Goal: Task Accomplishment & Management: Use online tool/utility

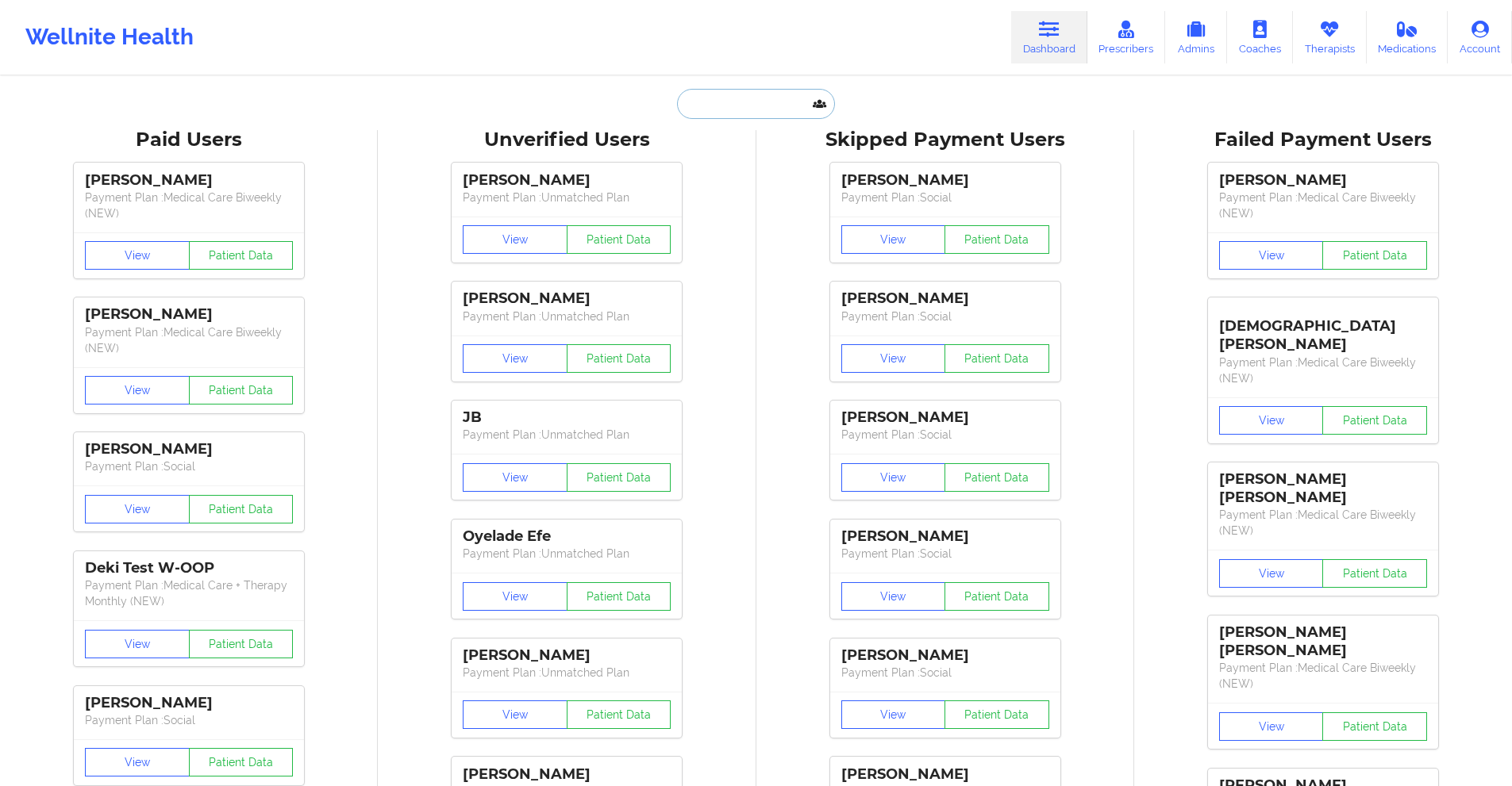
drag, startPoint x: 0, startPoint y: 0, endPoint x: 714, endPoint y: 89, distance: 719.5
click at [714, 89] on input "text" at bounding box center [756, 104] width 157 height 30
paste input "[PHONE_NUMBER]"
type input "+"
paste input "[EMAIL_ADDRESS][DOMAIN_NAME]"
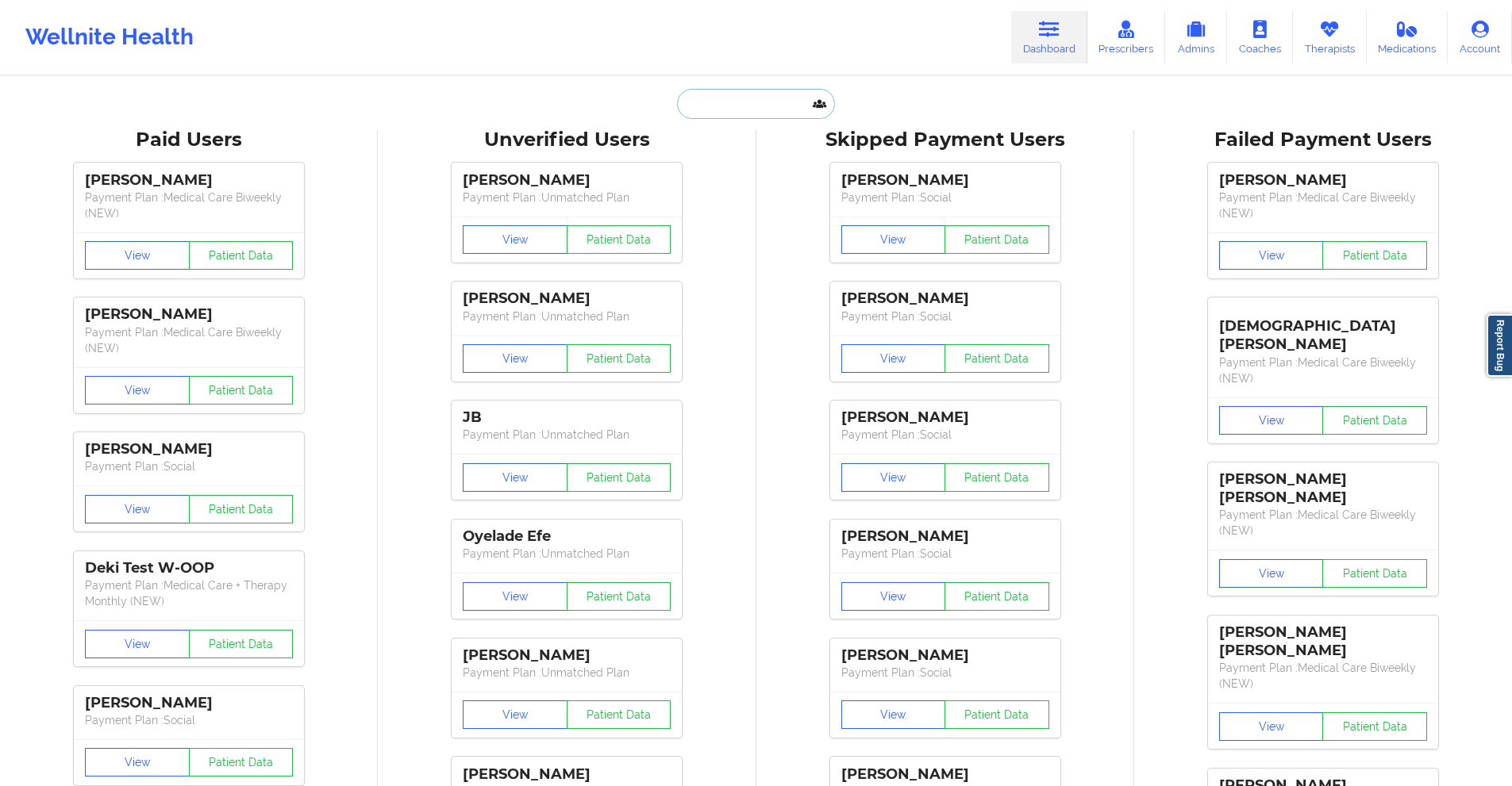
type input "[EMAIL_ADDRESS][DOMAIN_NAME]"
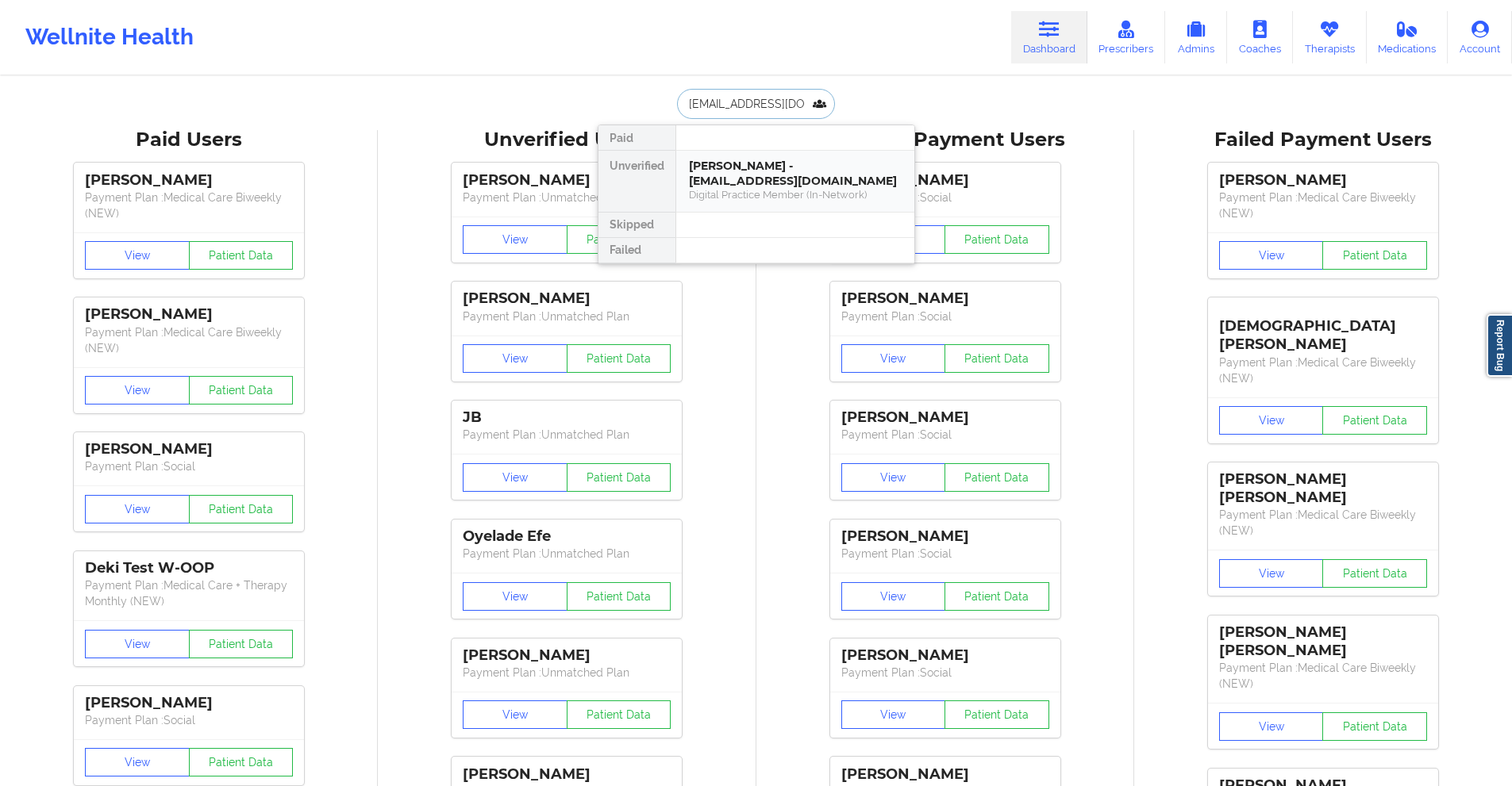
click at [735, 171] on div "[PERSON_NAME] - [EMAIL_ADDRESS][DOMAIN_NAME]" at bounding box center [795, 173] width 213 height 29
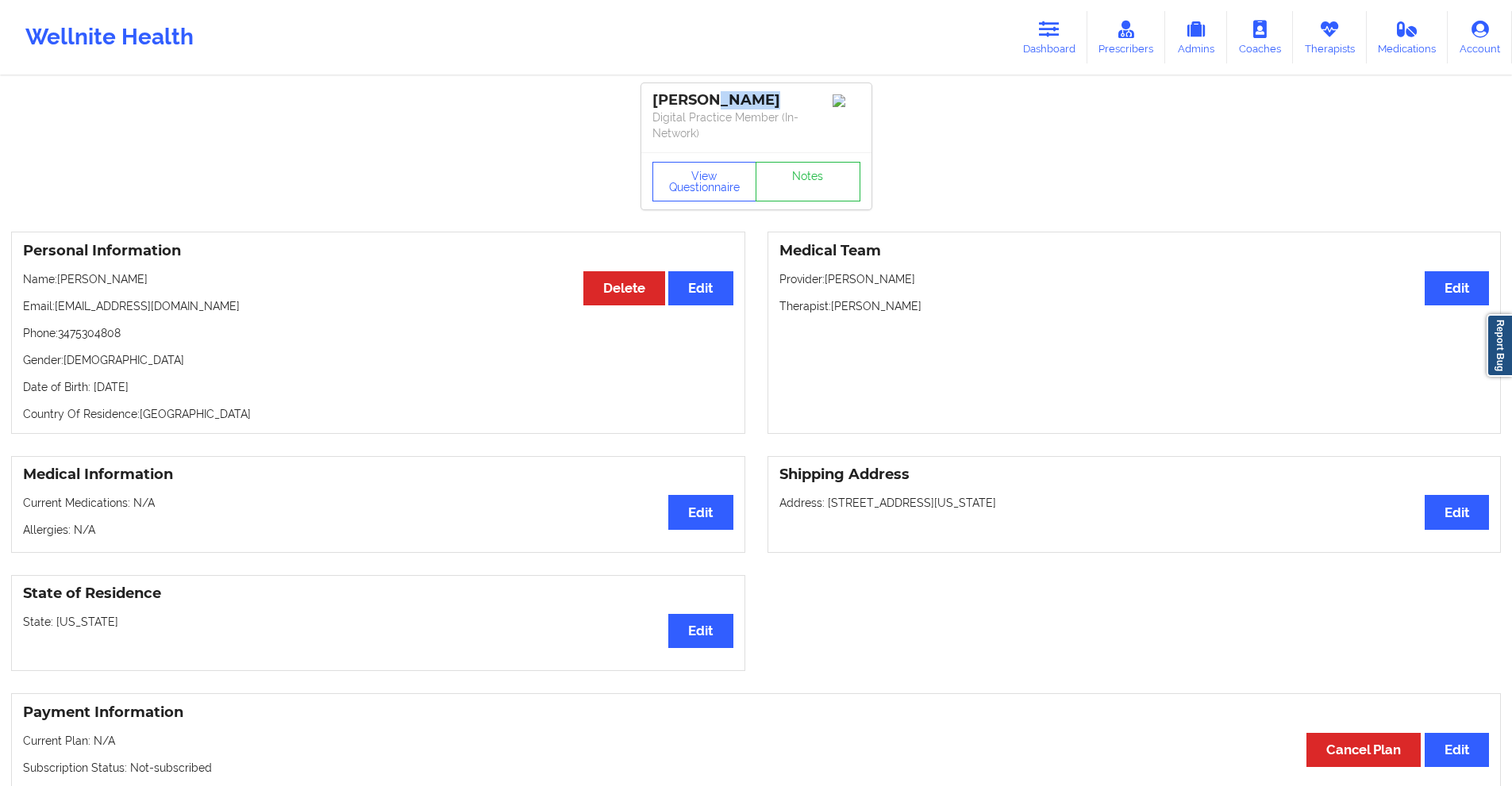
drag, startPoint x: 781, startPoint y: 99, endPoint x: 716, endPoint y: 107, distance: 65.5
click at [716, 107] on div "[PERSON_NAME]" at bounding box center [756, 101] width 208 height 19
copy div "DuJour"
click at [1059, 27] on icon at bounding box center [1050, 29] width 21 height 18
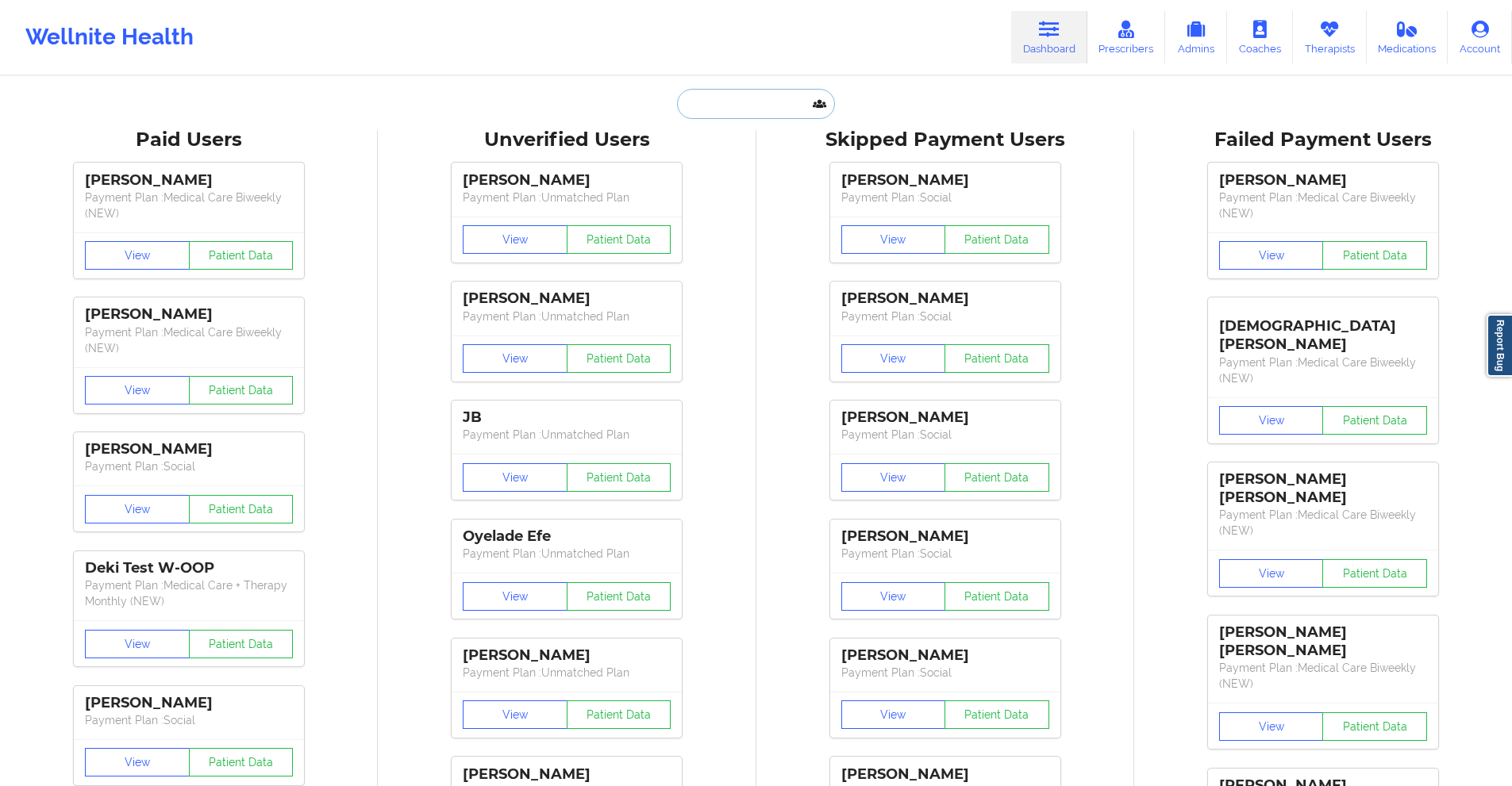
click at [770, 109] on input "text" at bounding box center [756, 104] width 157 height 30
paste input "[EMAIL_ADDRESS][DOMAIN_NAME]"
type input "[EMAIL_ADDRESS][DOMAIN_NAME]"
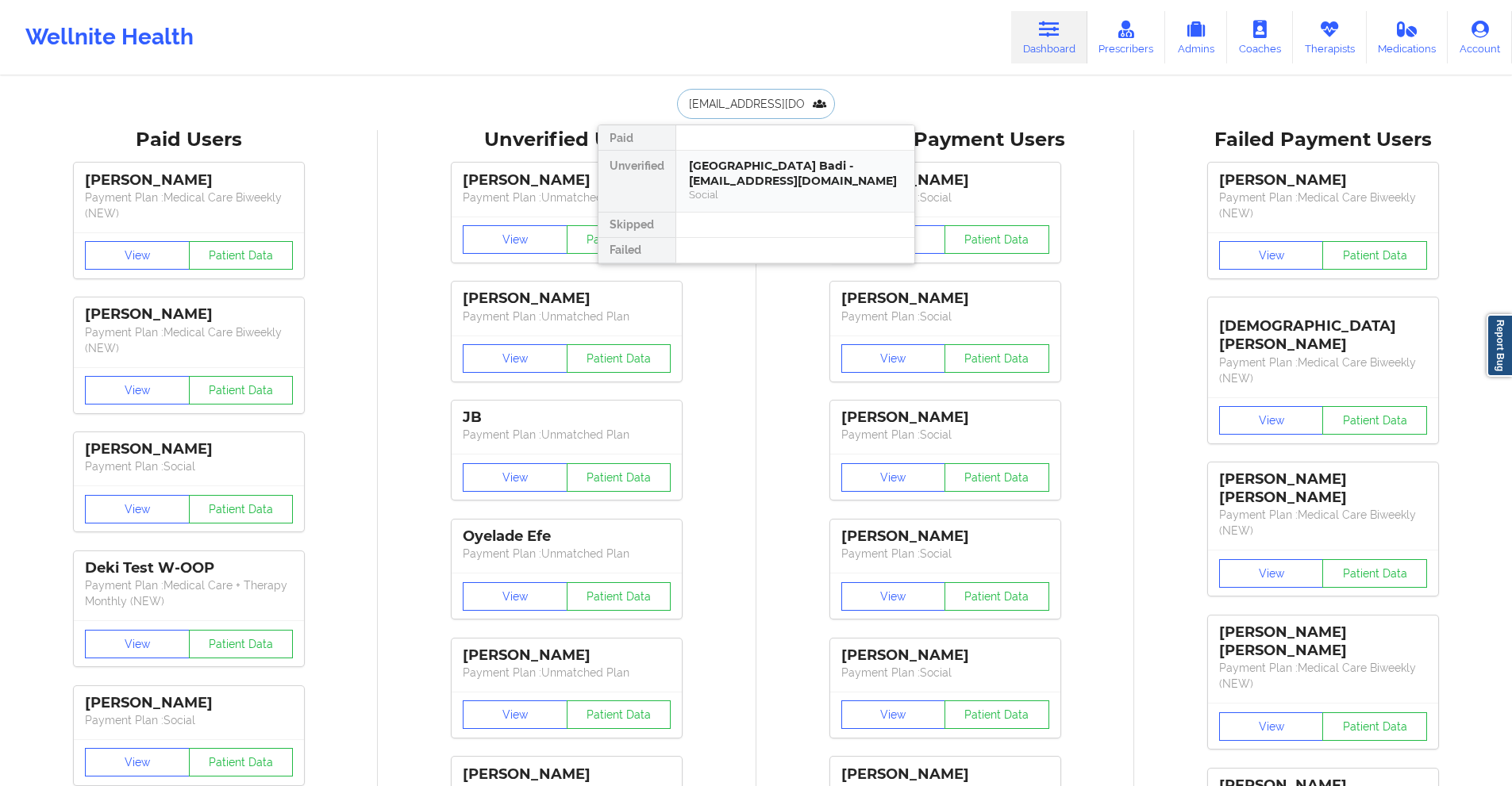
click at [755, 176] on div "[GEOGRAPHIC_DATA] Badi - [EMAIL_ADDRESS][DOMAIN_NAME]" at bounding box center [795, 173] width 213 height 29
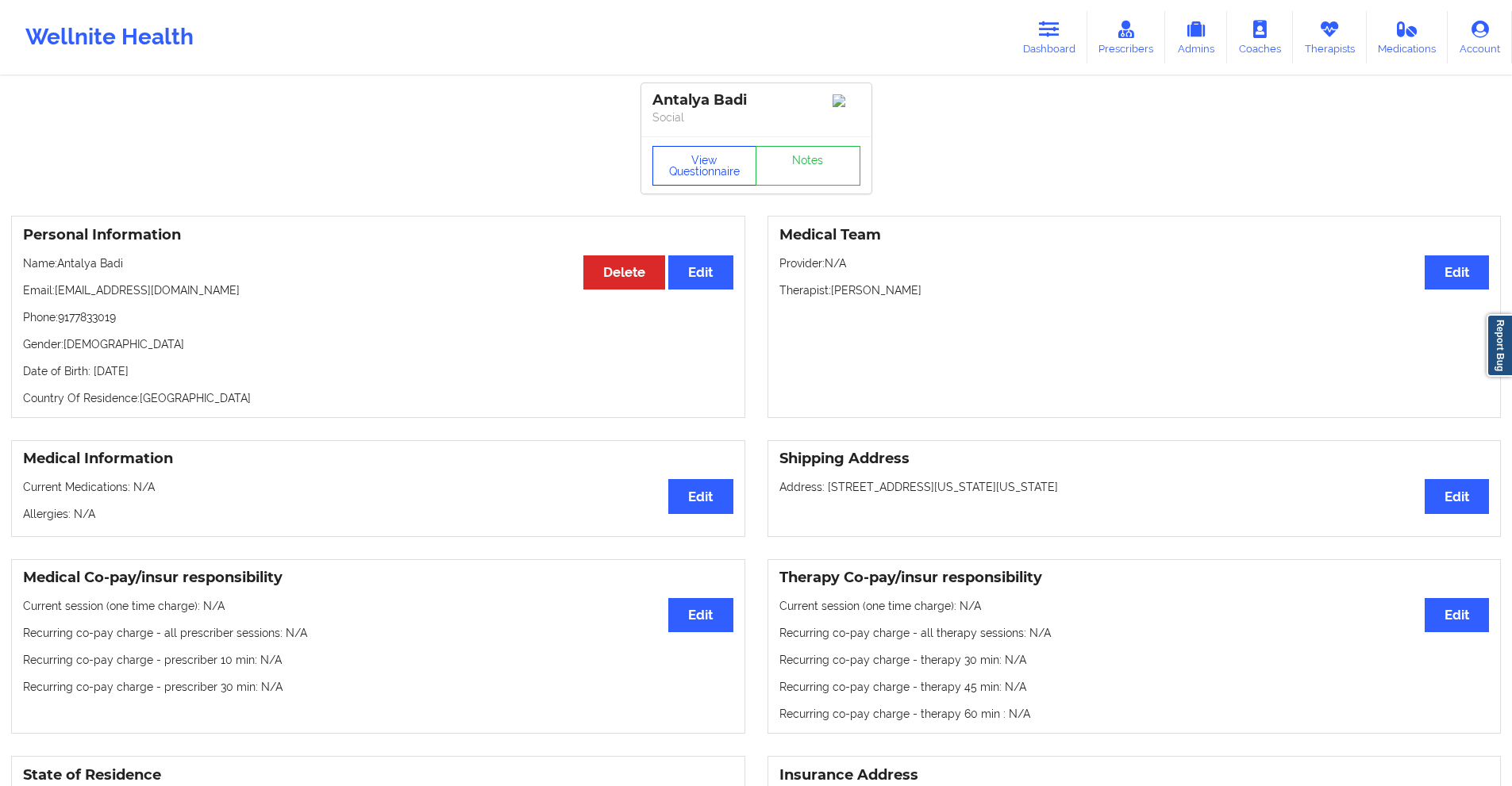
click at [703, 179] on button "View Questionnaire" at bounding box center [705, 166] width 105 height 39
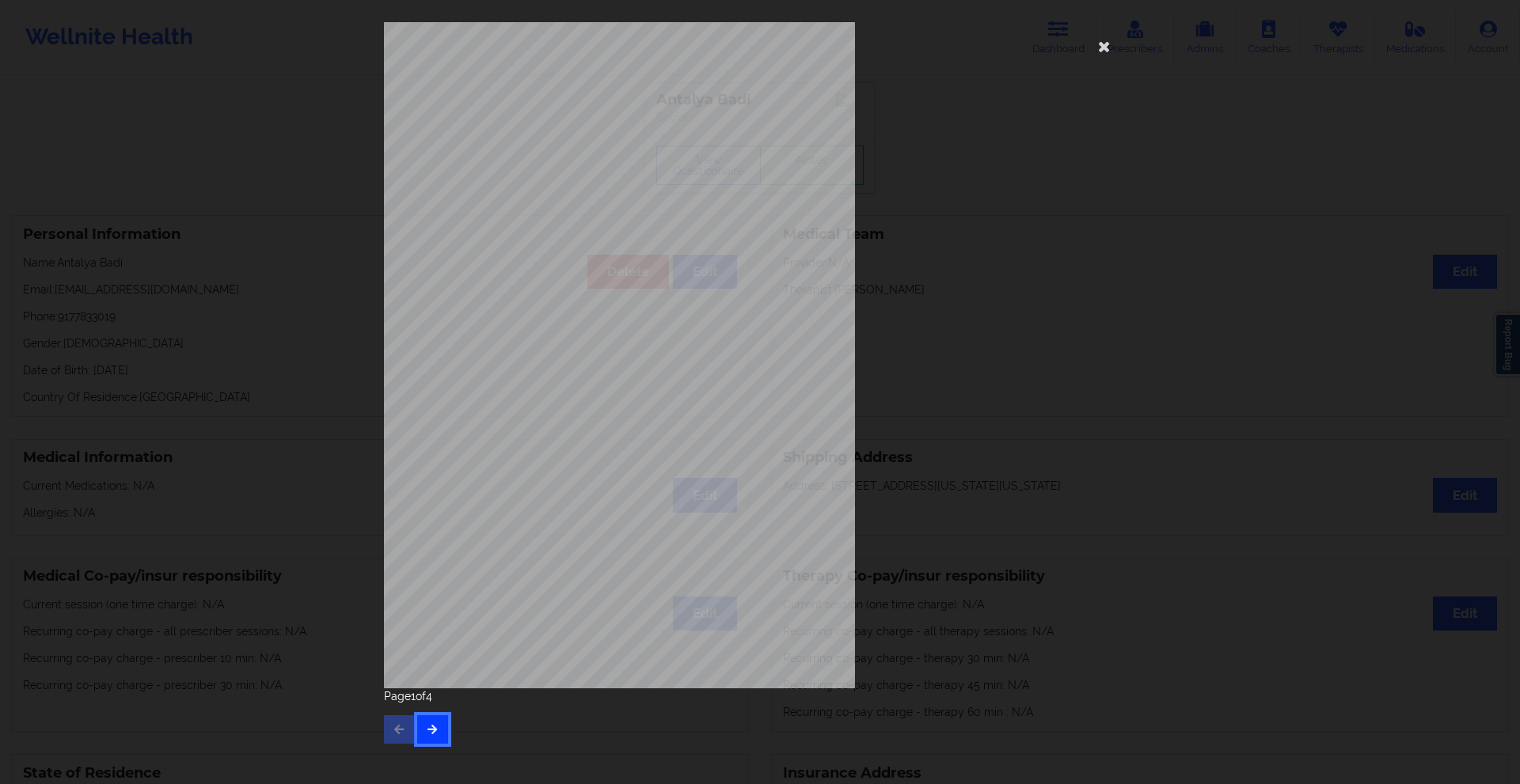
click at [419, 732] on button "button" at bounding box center [432, 730] width 31 height 29
click at [422, 718] on button "button" at bounding box center [432, 730] width 31 height 29
click at [1101, 42] on icon at bounding box center [1104, 46] width 25 height 25
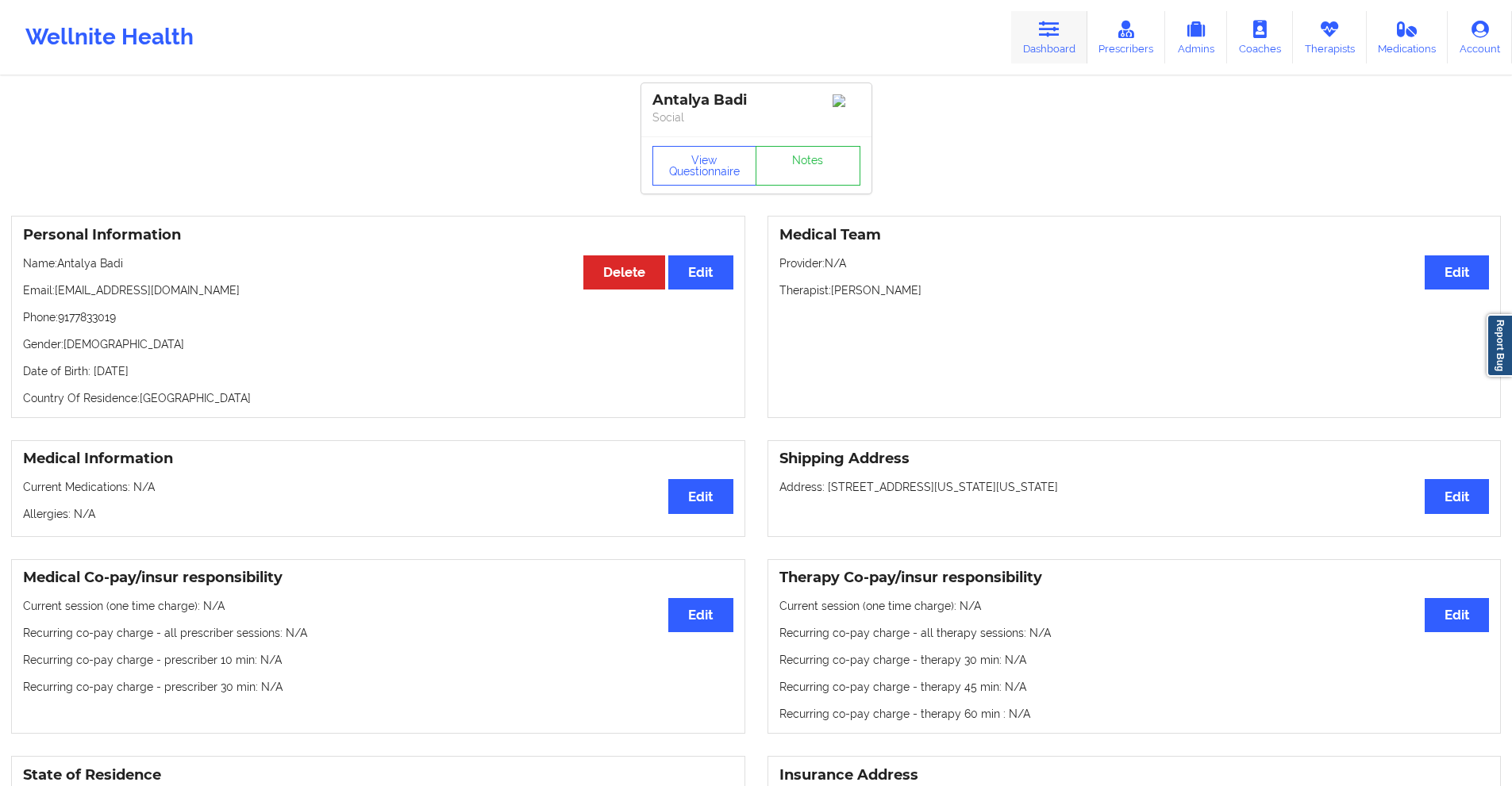
click at [1045, 41] on link "Dashboard" at bounding box center [1049, 37] width 76 height 52
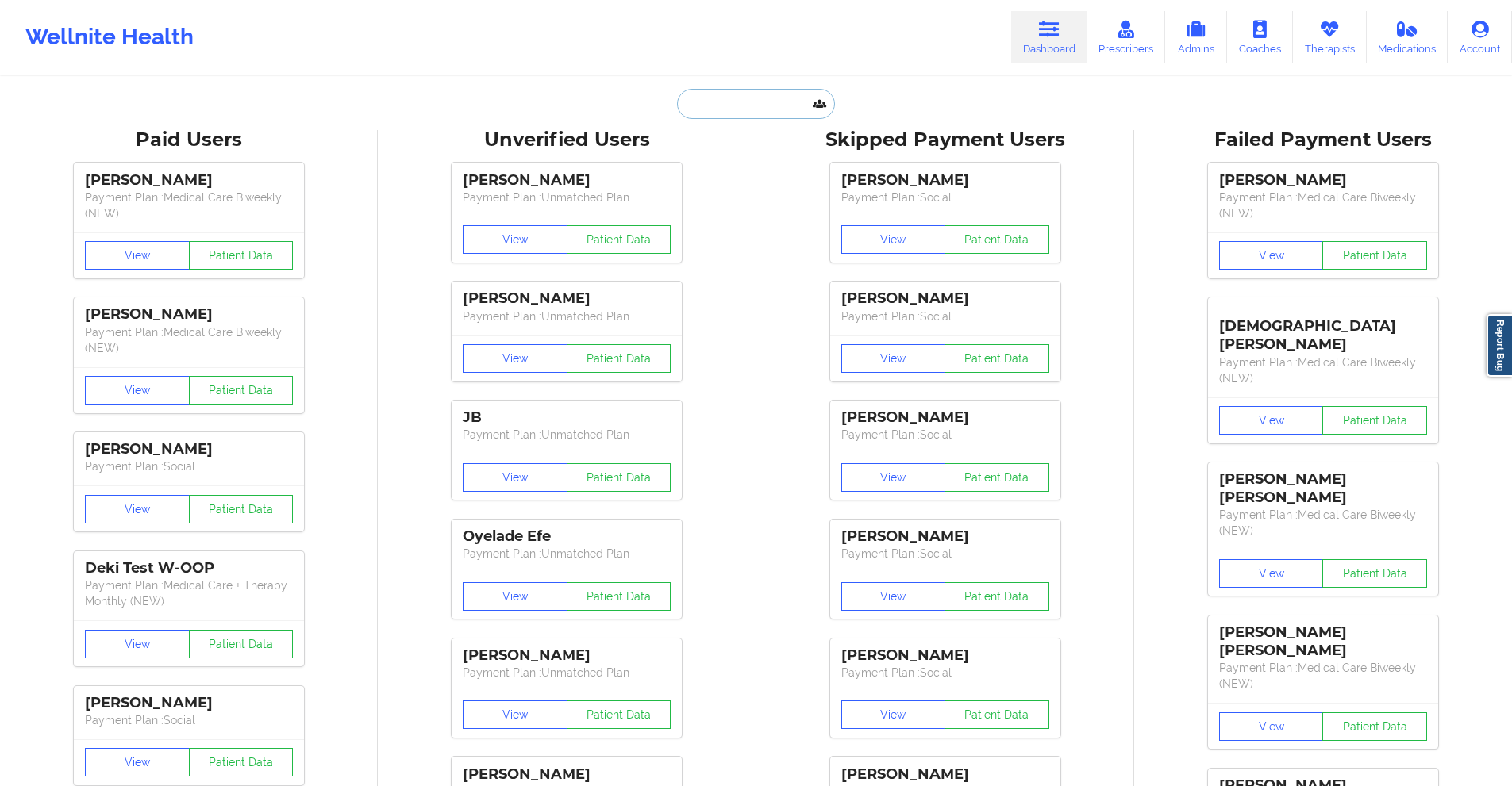
click at [746, 102] on input "text" at bounding box center [756, 104] width 157 height 30
paste input "[EMAIL_ADDRESS][DOMAIN_NAME]"
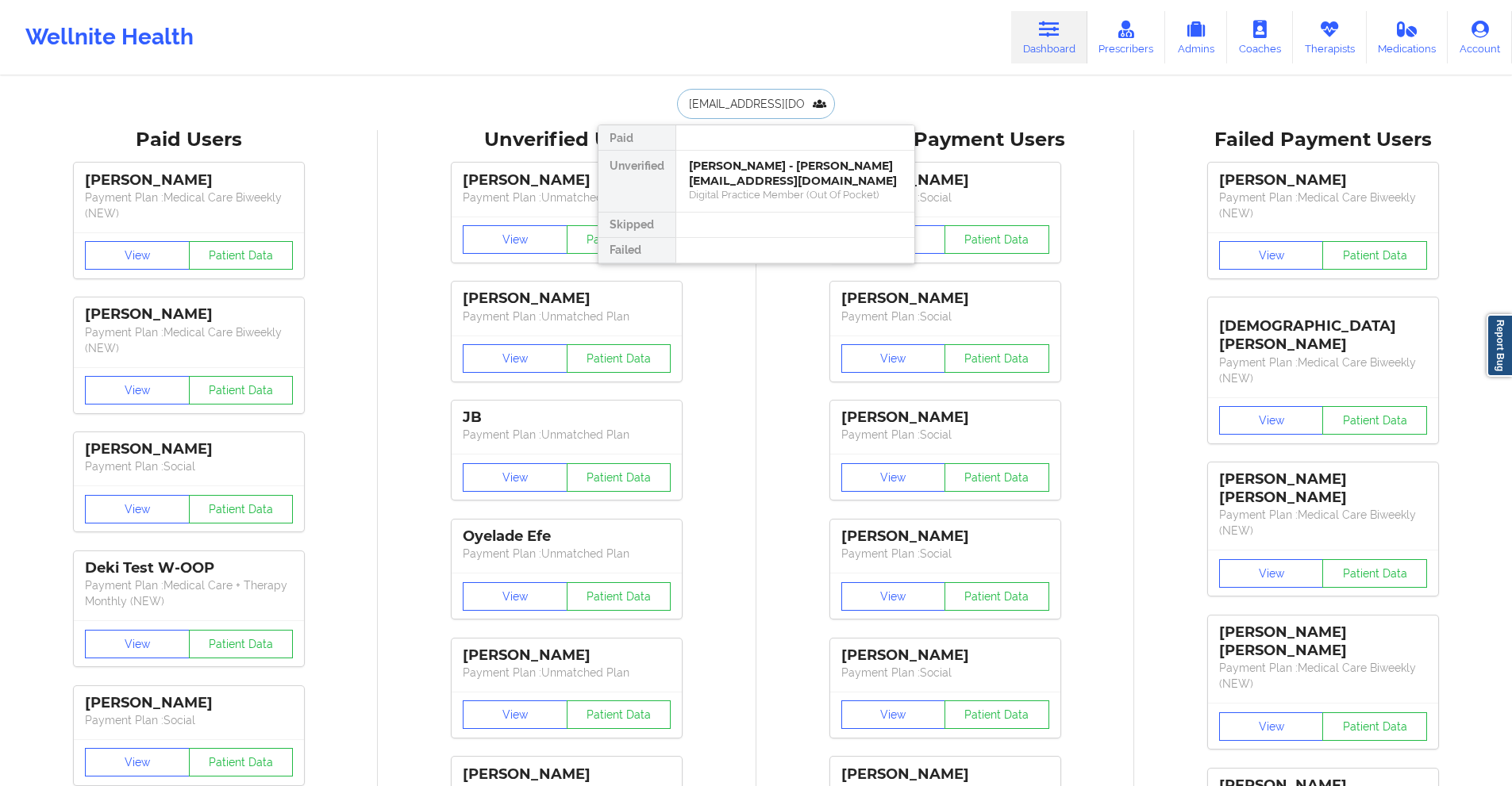
click at [776, 107] on input "[EMAIL_ADDRESS][DOMAIN_NAME]" at bounding box center [756, 104] width 157 height 30
paste input "[PERSON_NAME]"
click at [713, 103] on input "[EMAIL_ADDRESS][DOMAIN_NAME]" at bounding box center [756, 104] width 157 height 30
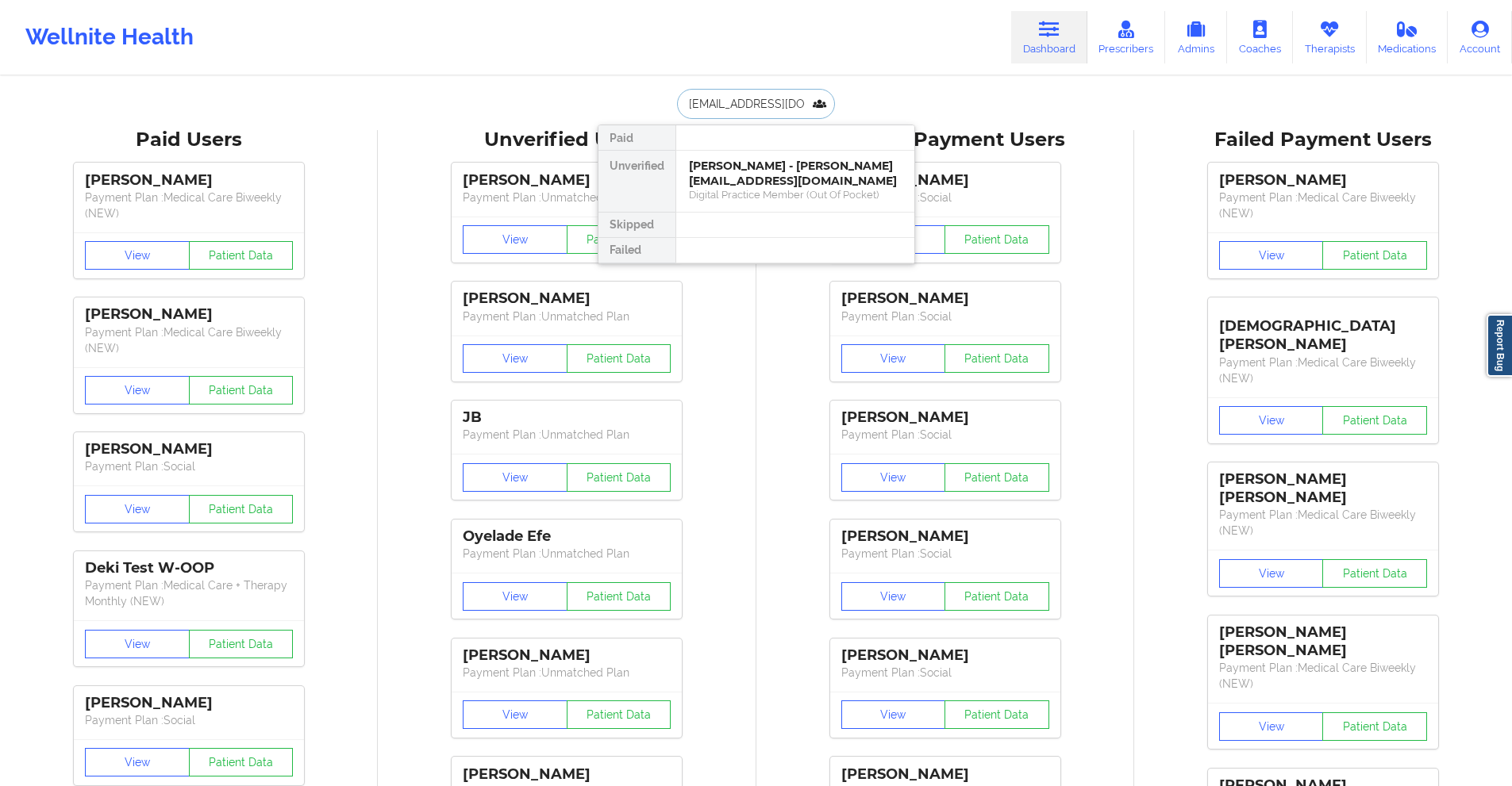
click at [713, 103] on input "[EMAIL_ADDRESS][DOMAIN_NAME]" at bounding box center [756, 104] width 157 height 30
drag, startPoint x: 712, startPoint y: 107, endPoint x: 698, endPoint y: 110, distance: 14.3
click at [698, 110] on input "[EMAIL_ADDRESS][DOMAIN_NAME]" at bounding box center [756, 104] width 157 height 30
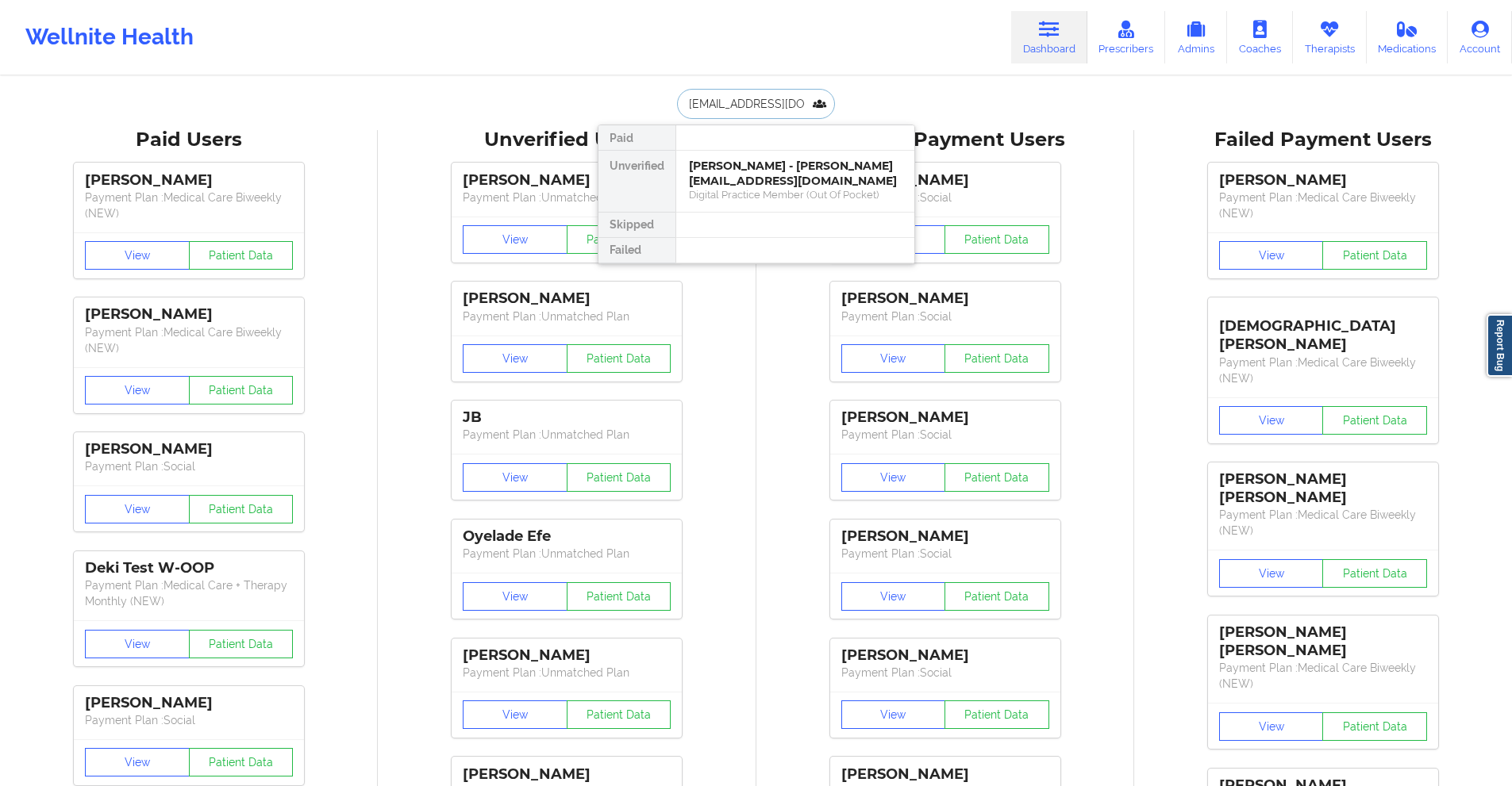
click at [698, 109] on input "[EMAIL_ADDRESS][DOMAIN_NAME]" at bounding box center [756, 104] width 157 height 30
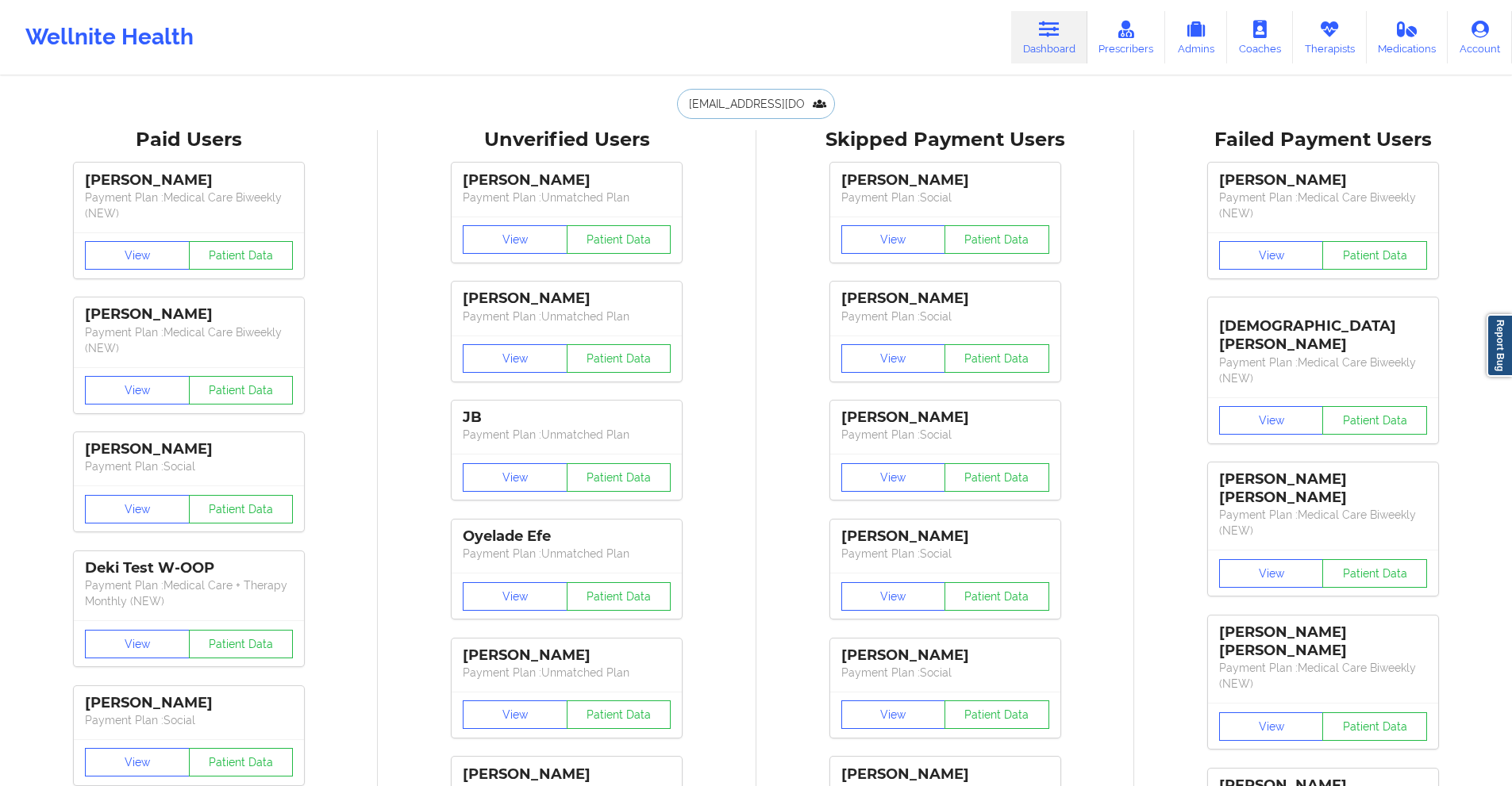
click at [759, 111] on input "[EMAIL_ADDRESS][DOMAIN_NAME]" at bounding box center [756, 104] width 157 height 30
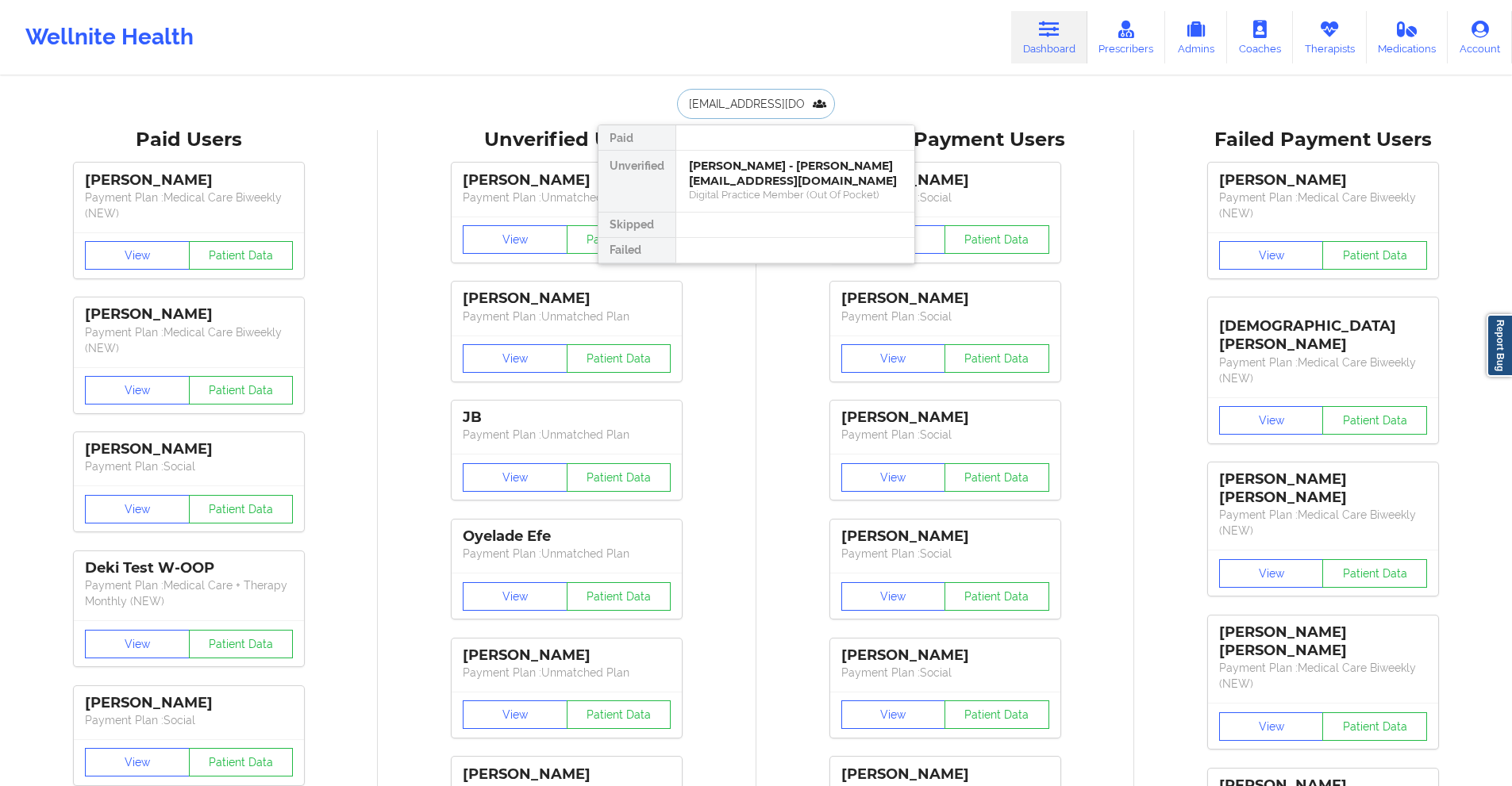
click at [759, 110] on input "[EMAIL_ADDRESS][DOMAIN_NAME]" at bounding box center [756, 104] width 157 height 30
click at [753, 106] on input "[EMAIL_ADDRESS][DOMAIN_NAME]" at bounding box center [756, 104] width 157 height 30
click at [749, 102] on input "[EMAIL_ADDRESS][DOMAIN_NAME]" at bounding box center [756, 104] width 157 height 30
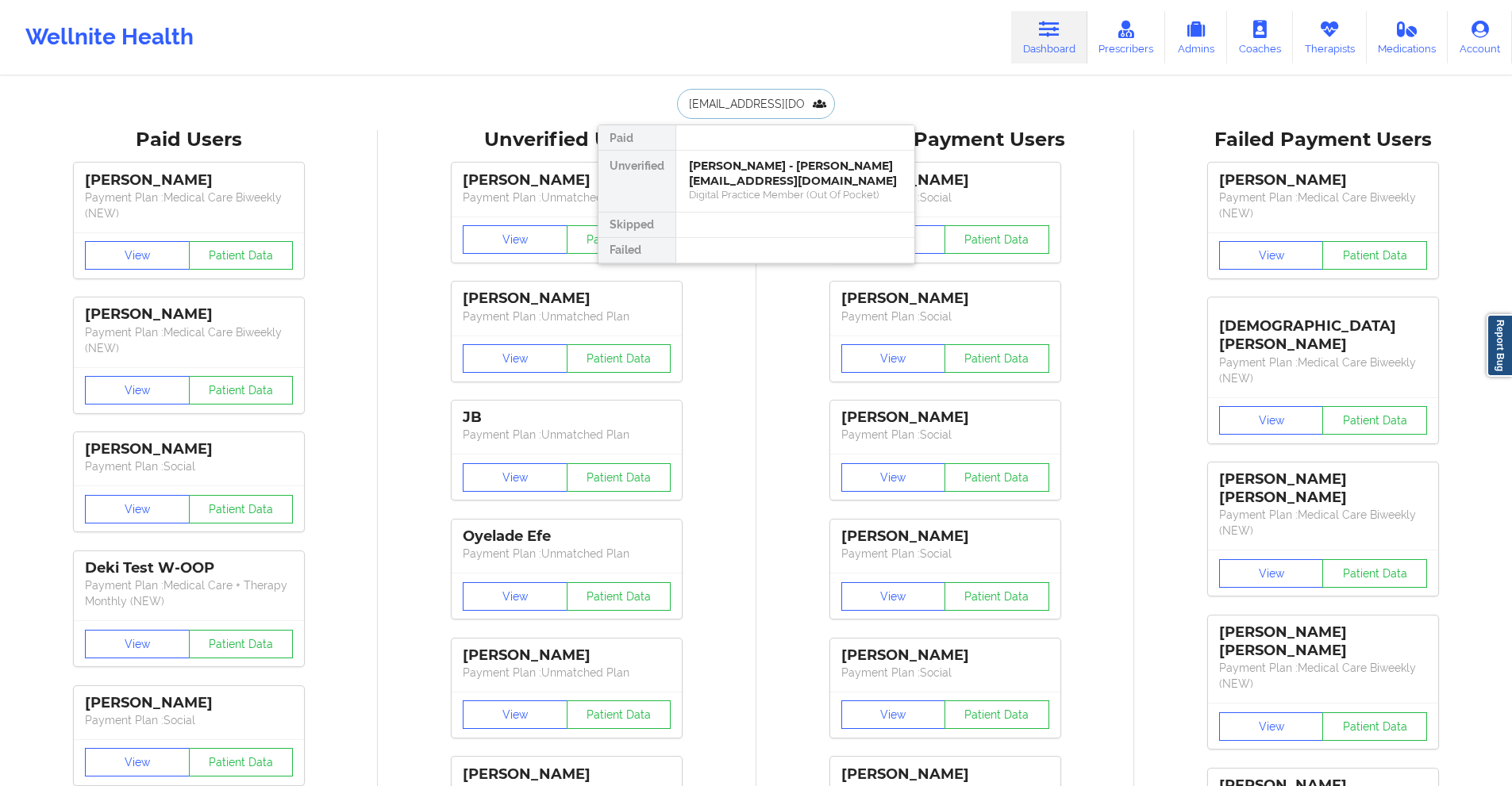
click at [749, 102] on input "[EMAIL_ADDRESS][DOMAIN_NAME]" at bounding box center [756, 104] width 157 height 30
paste input "jpgrooves"
click at [721, 98] on input "[EMAIL_ADDRESS][DOMAIN_NAME]" at bounding box center [756, 104] width 157 height 30
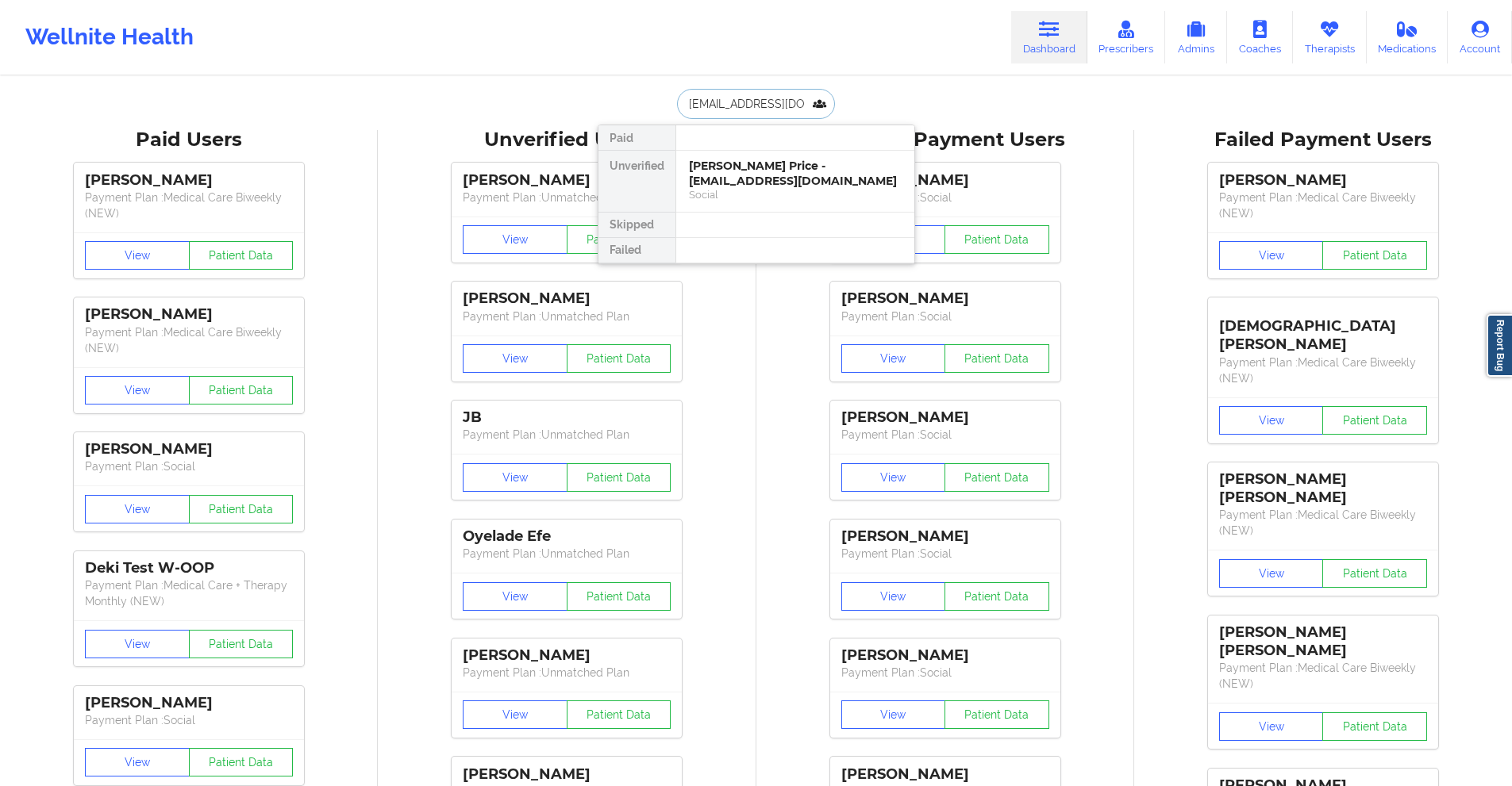
paste input "frannierosone"
type input "[EMAIL_ADDRESS][DOMAIN_NAME]"
click at [752, 182] on div "[PERSON_NAME] - [EMAIL_ADDRESS][DOMAIN_NAME]" at bounding box center [795, 173] width 213 height 29
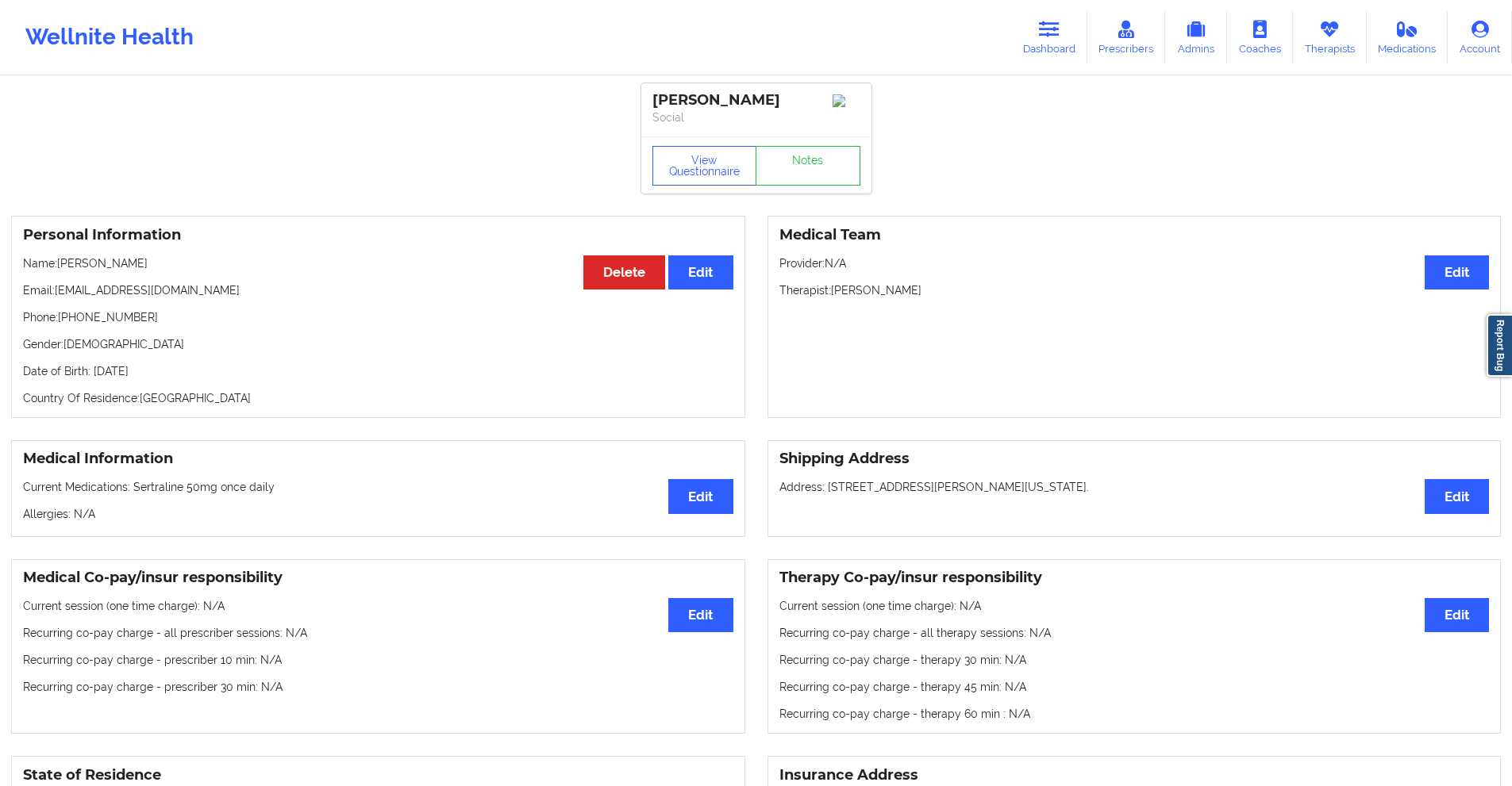
drag, startPoint x: 1042, startPoint y: 22, endPoint x: 1000, endPoint y: 71, distance: 64.5
click at [1043, 21] on icon at bounding box center [1050, 29] width 21 height 18
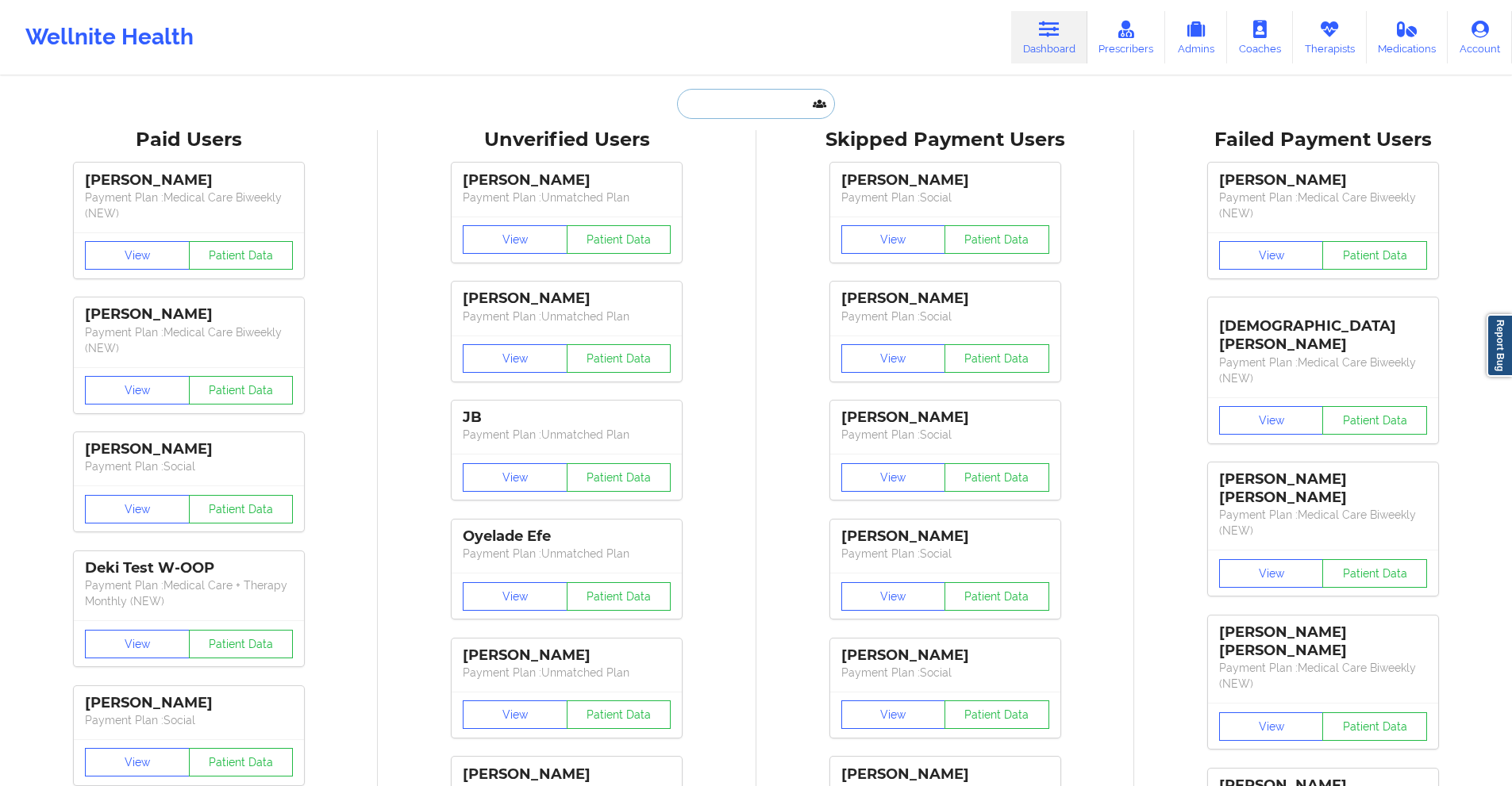
click at [721, 107] on input "text" at bounding box center [756, 104] width 157 height 30
paste input "[EMAIL_ADDRESS][DOMAIN_NAME]"
type input "[EMAIL_ADDRESS][DOMAIN_NAME]"
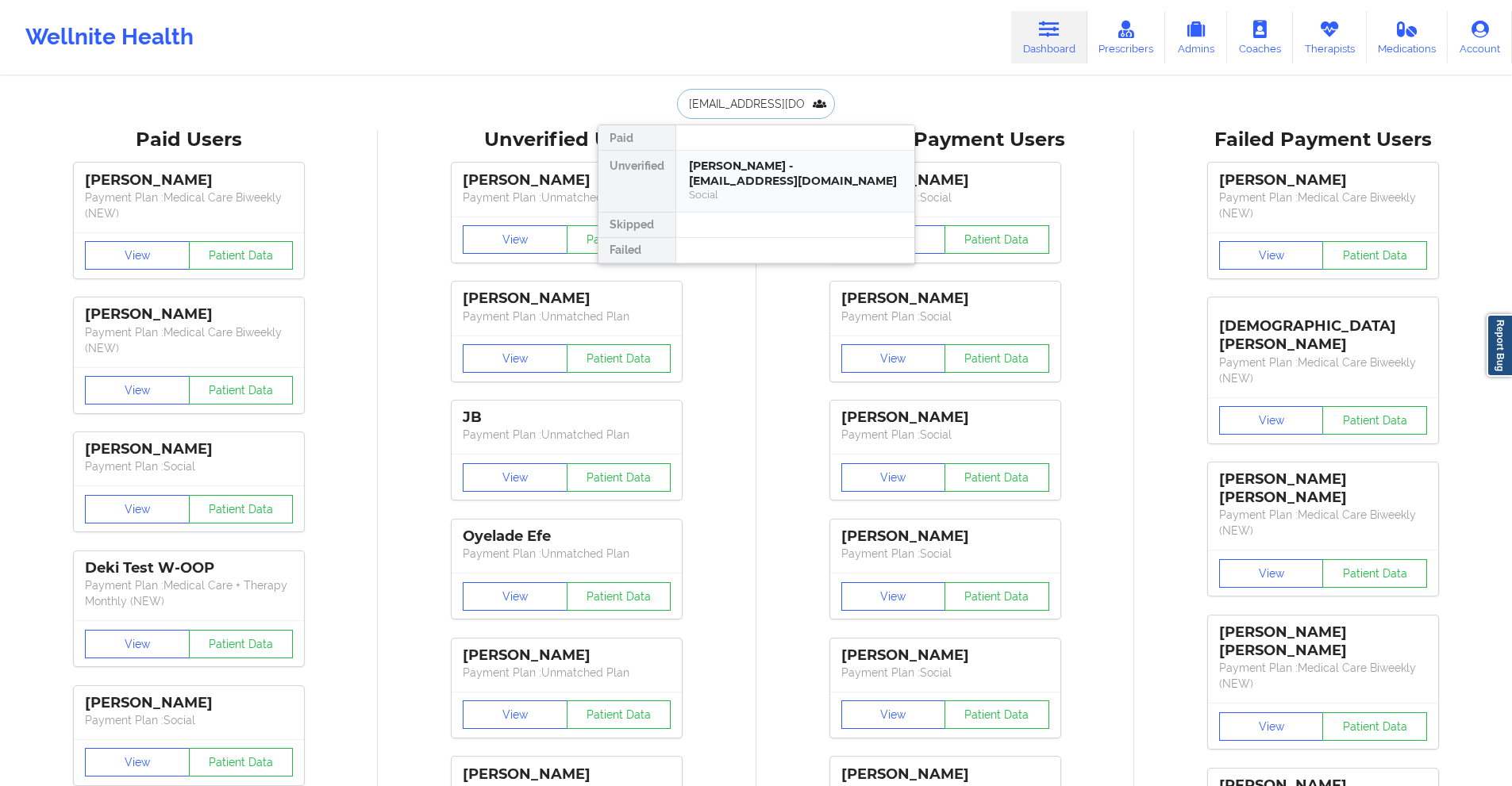
click at [759, 169] on div "[PERSON_NAME] - [EMAIL_ADDRESS][DOMAIN_NAME]" at bounding box center [795, 173] width 213 height 29
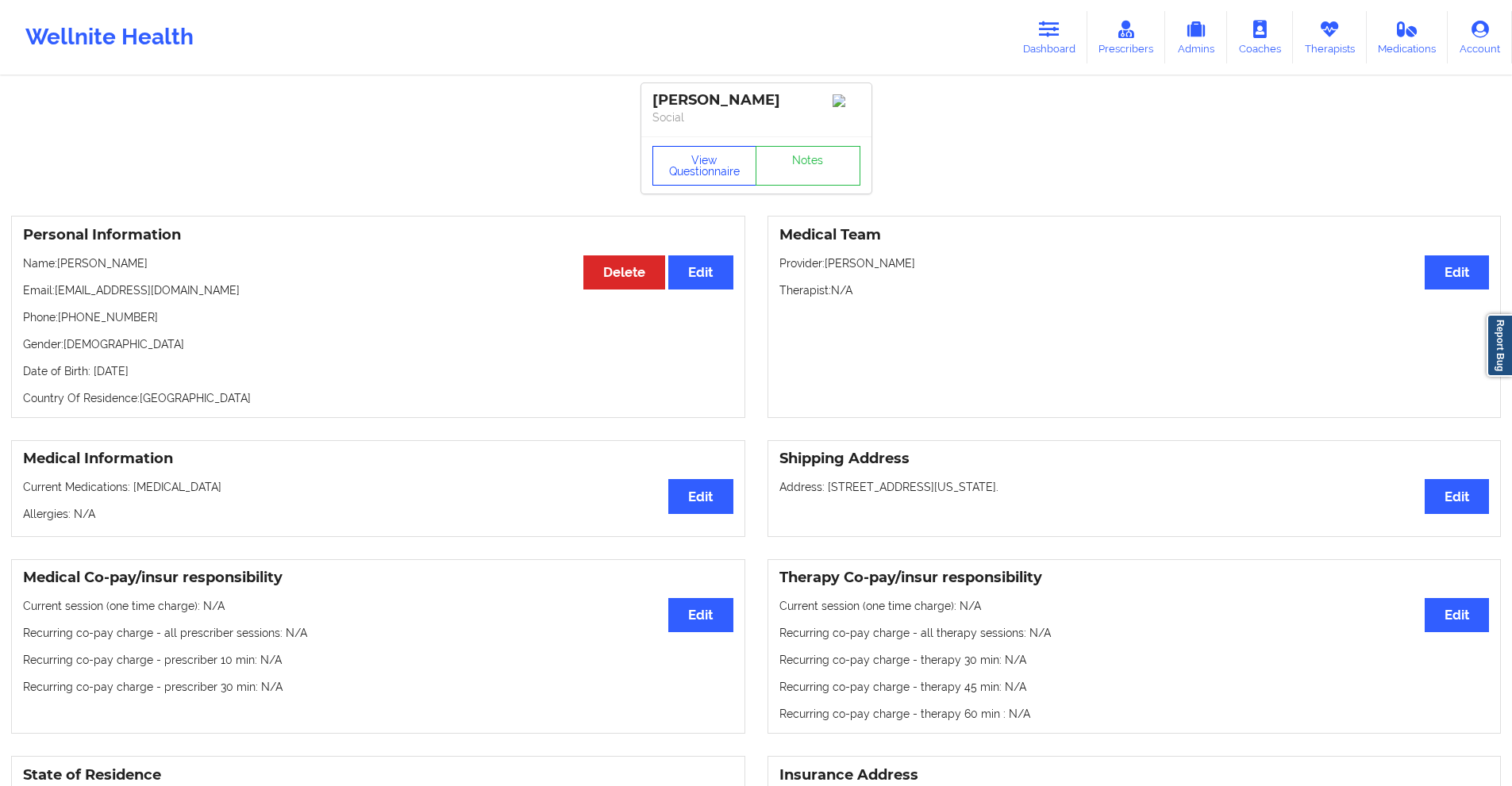
click at [712, 168] on button "View Questionnaire" at bounding box center [705, 166] width 105 height 39
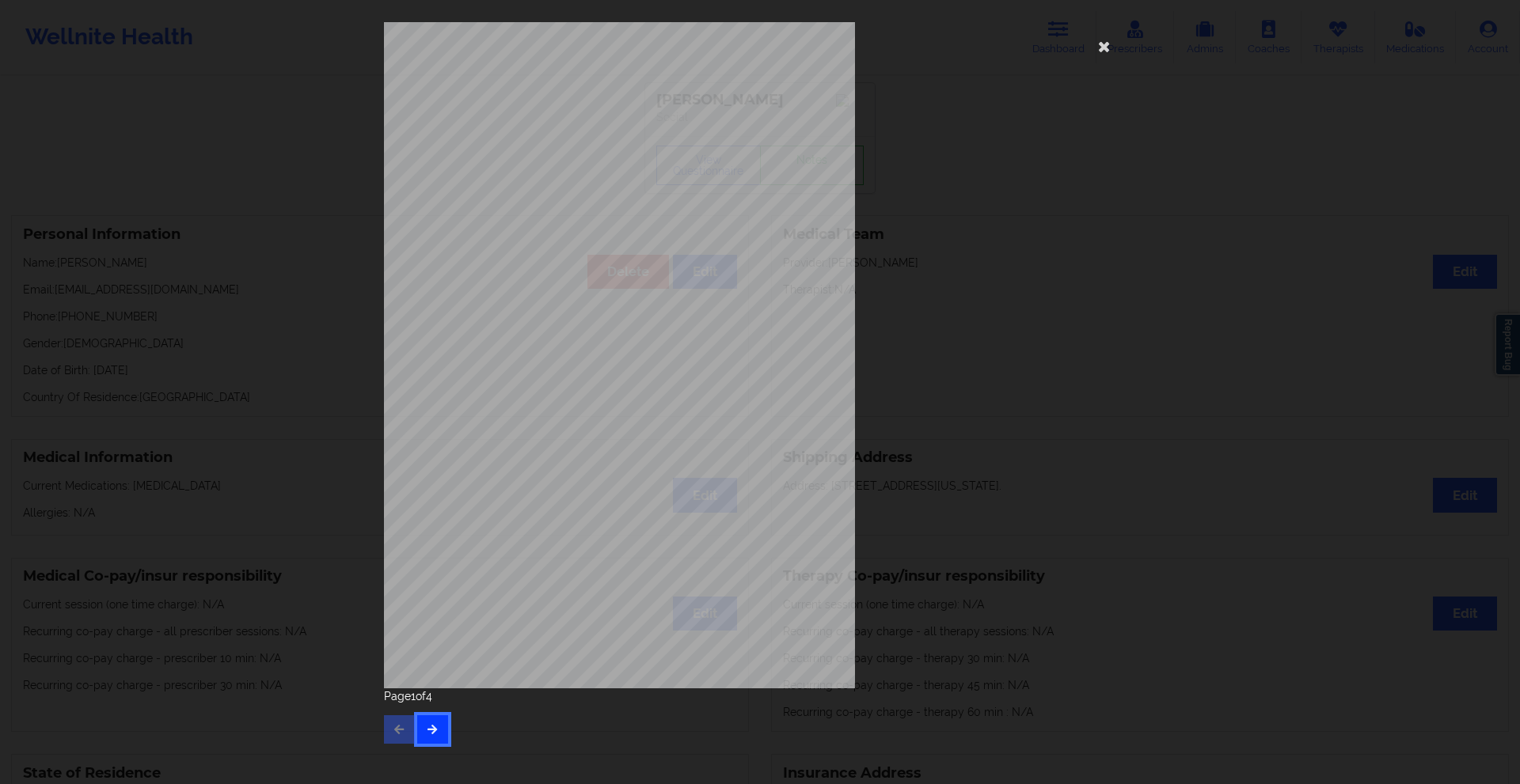
click at [429, 726] on icon "button" at bounding box center [432, 729] width 13 height 9
drag, startPoint x: 1118, startPoint y: 37, endPoint x: 1091, endPoint y: 46, distance: 28.5
click at [1118, 37] on div "Insurance Company Identity number by patient BCBS TX Insurance dependency statu…" at bounding box center [760, 356] width 753 height 666
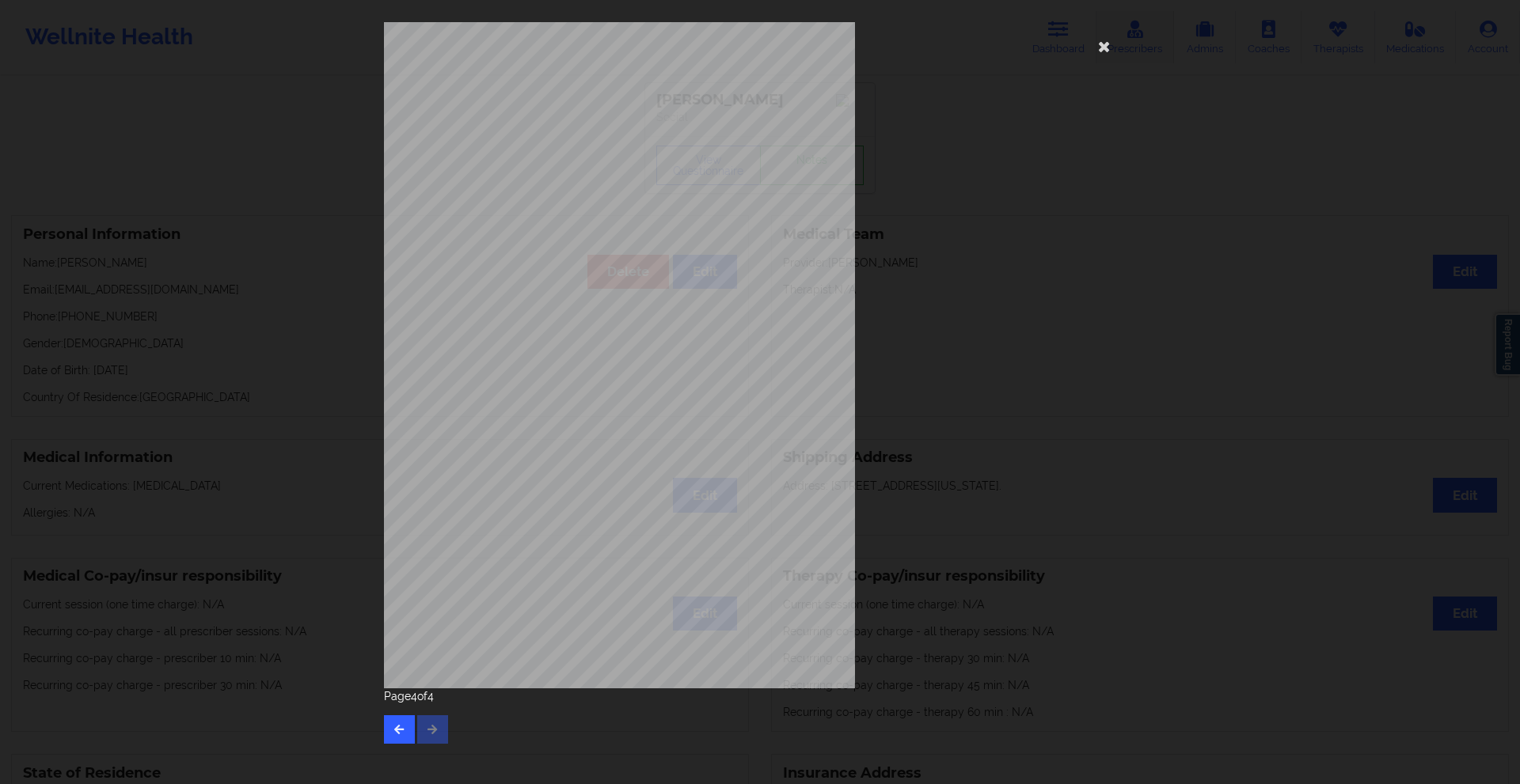
click at [1091, 46] on icon at bounding box center [1104, 46] width 25 height 25
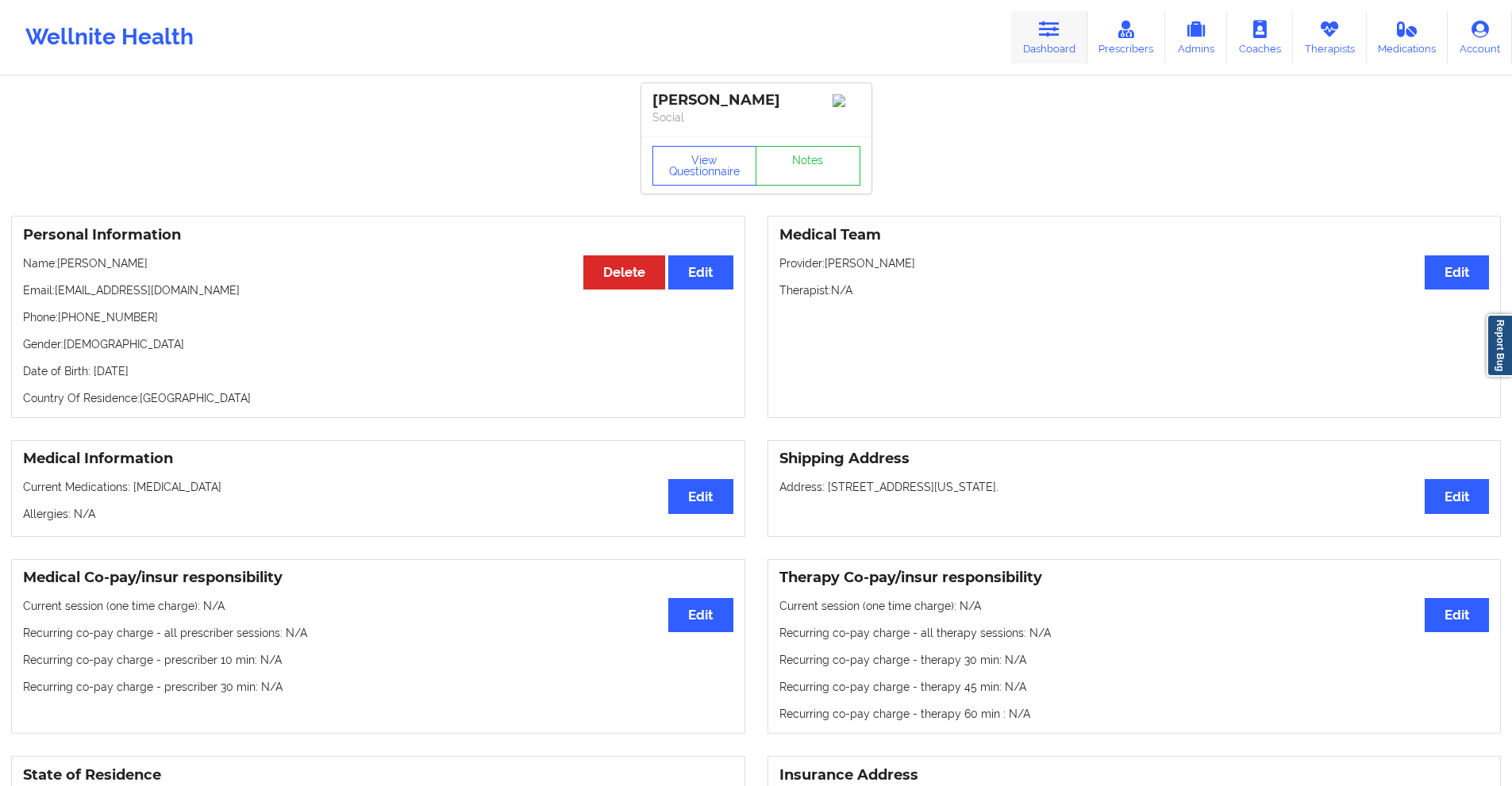
drag, startPoint x: 1048, startPoint y: 29, endPoint x: 1027, endPoint y: 45, distance: 26.4
click at [1048, 29] on icon at bounding box center [1050, 29] width 21 height 18
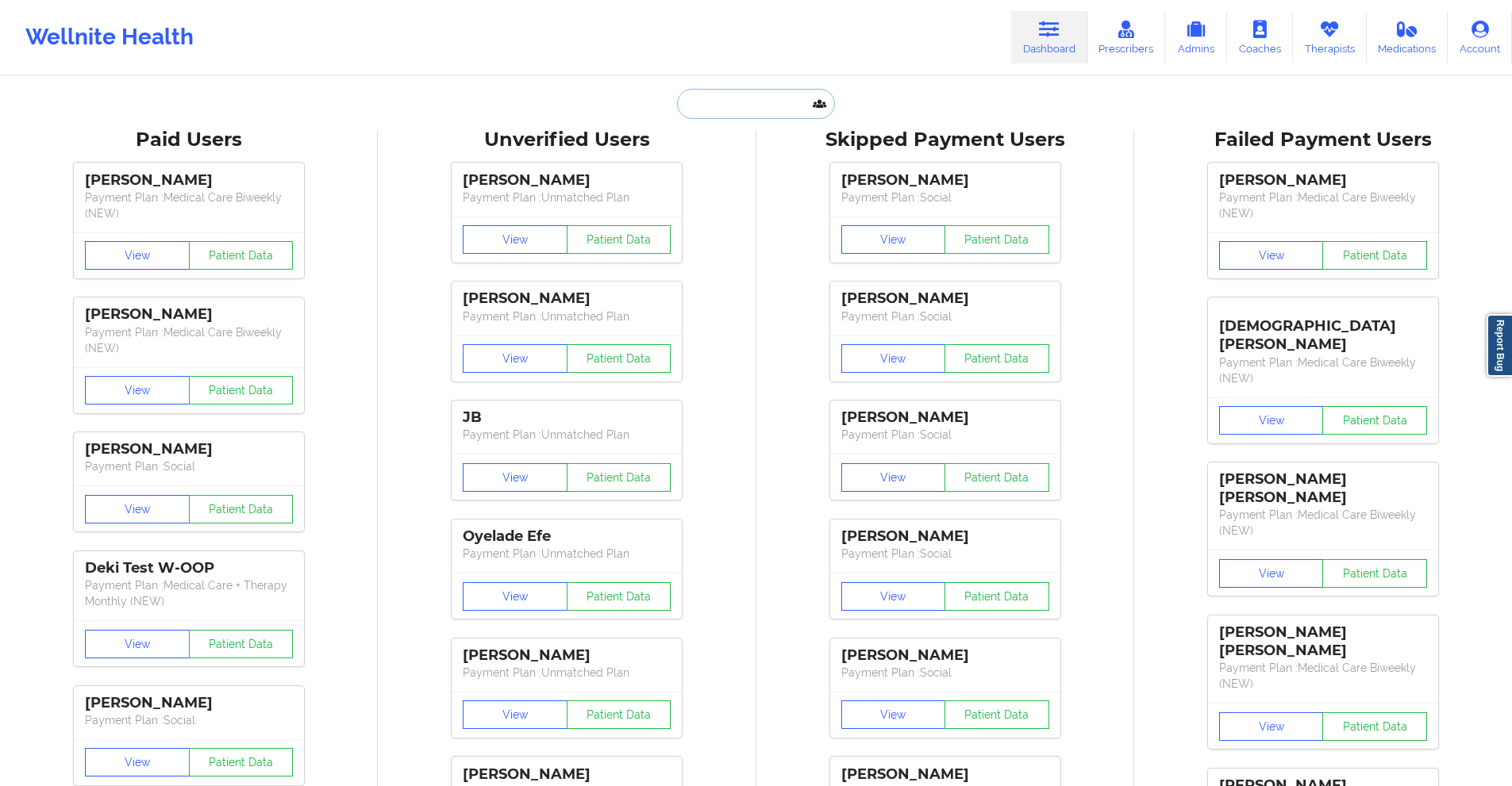
click at [761, 102] on input "text" at bounding box center [756, 104] width 157 height 30
paste input "[EMAIL_ADDRESS][DOMAIN_NAME]"
type input "[EMAIL_ADDRESS][DOMAIN_NAME]"
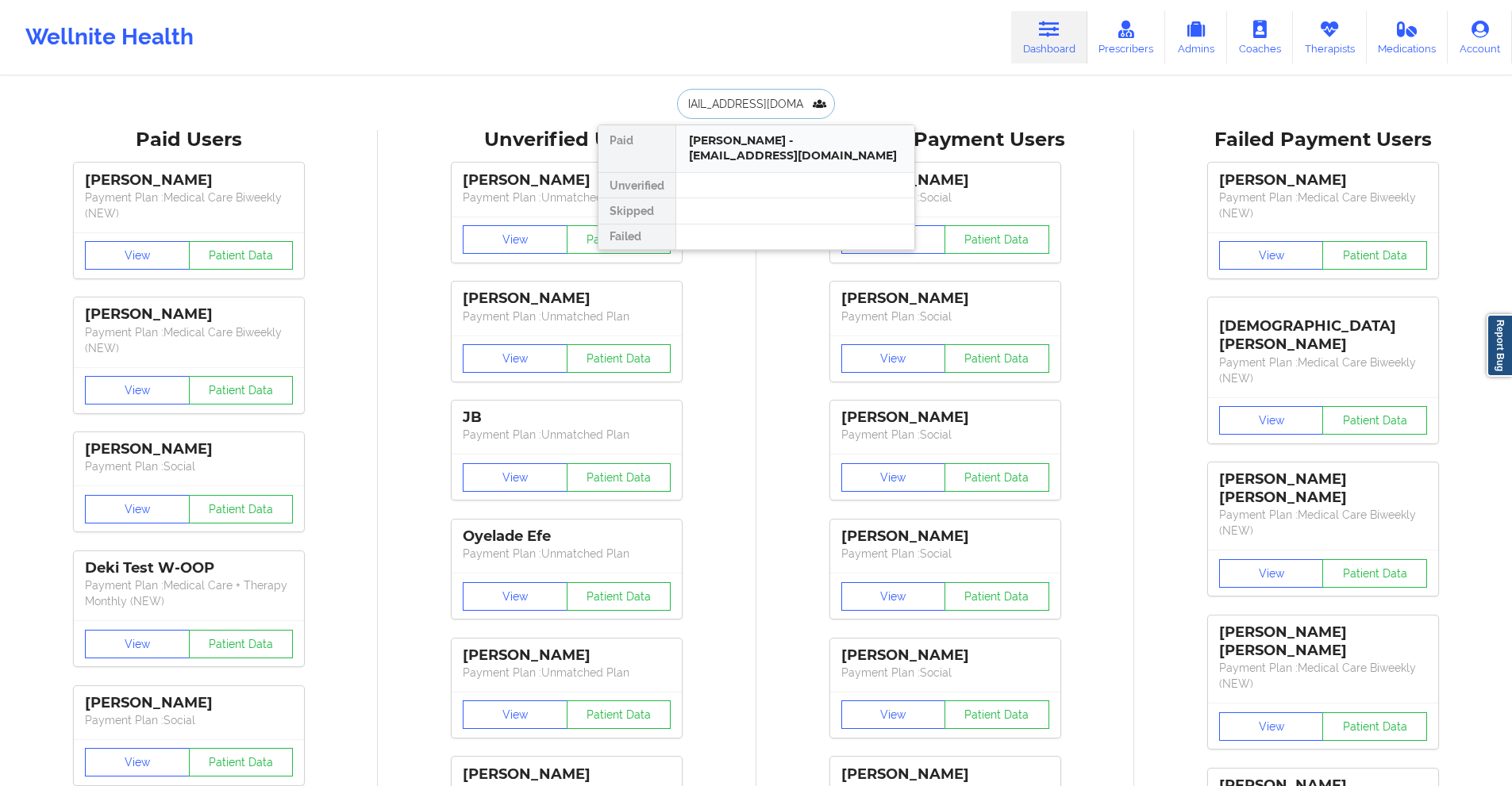
click at [749, 153] on div "[PERSON_NAME] - [EMAIL_ADDRESS][DOMAIN_NAME]" at bounding box center [795, 147] width 213 height 29
